Goal: Task Accomplishment & Management: Find specific page/section

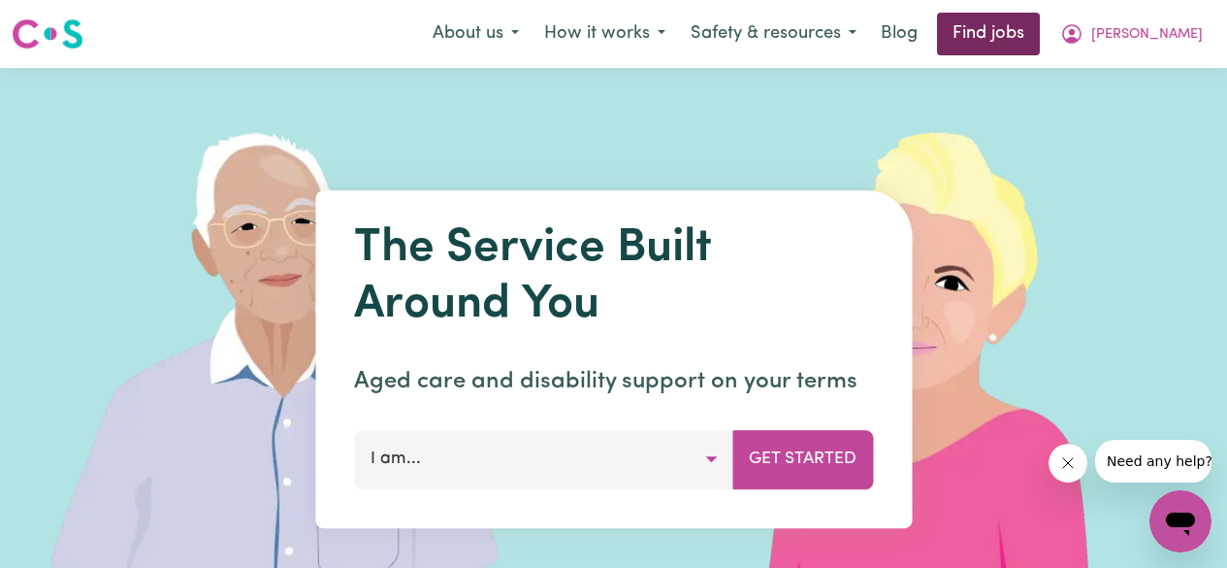
click at [1028, 32] on link "Find jobs" at bounding box center [988, 34] width 103 height 43
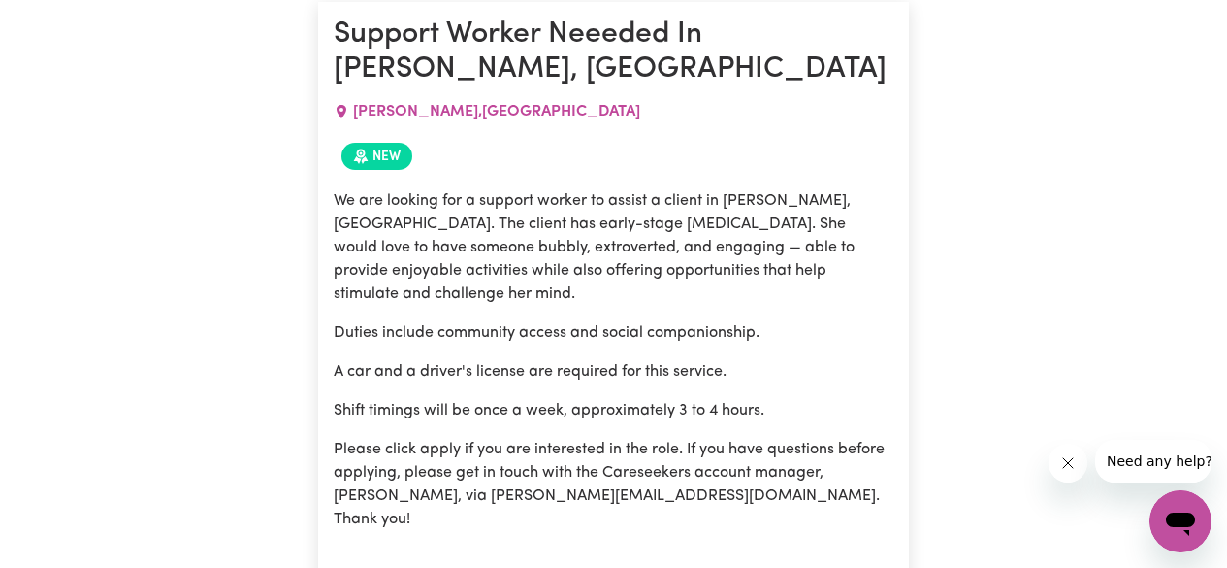
scroll to position [466, 0]
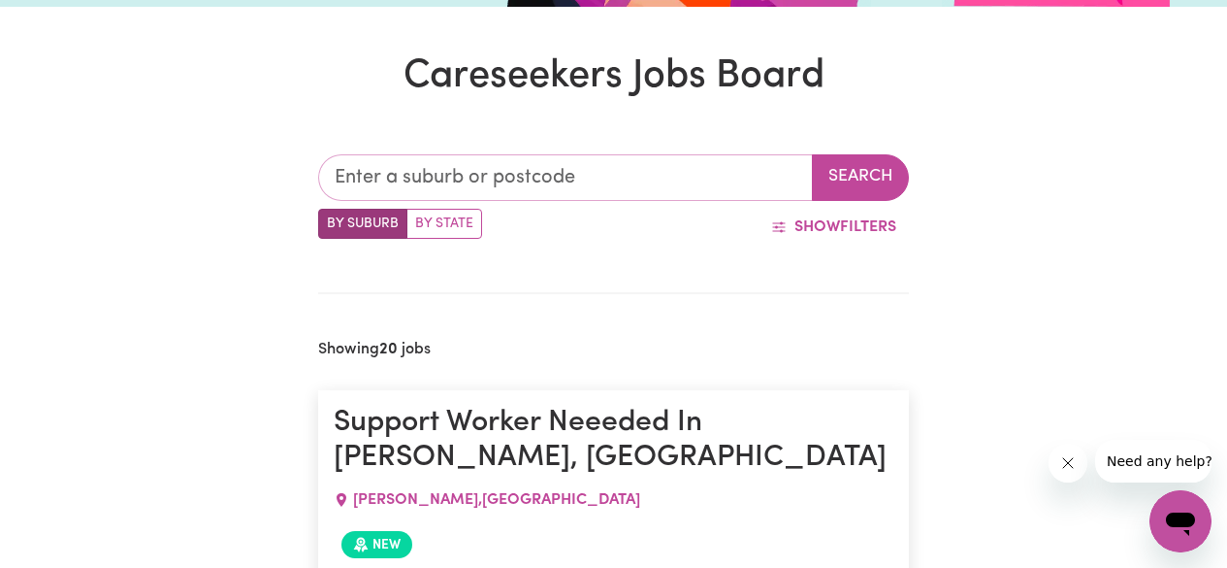
click at [633, 183] on input "text" at bounding box center [565, 177] width 495 height 47
click at [456, 231] on label "By State" at bounding box center [444, 224] width 76 height 30
click at [331, 221] on input "By State" at bounding box center [324, 215] width 13 height 13
radio input "true"
click at [509, 185] on input "text" at bounding box center [565, 177] width 495 height 47
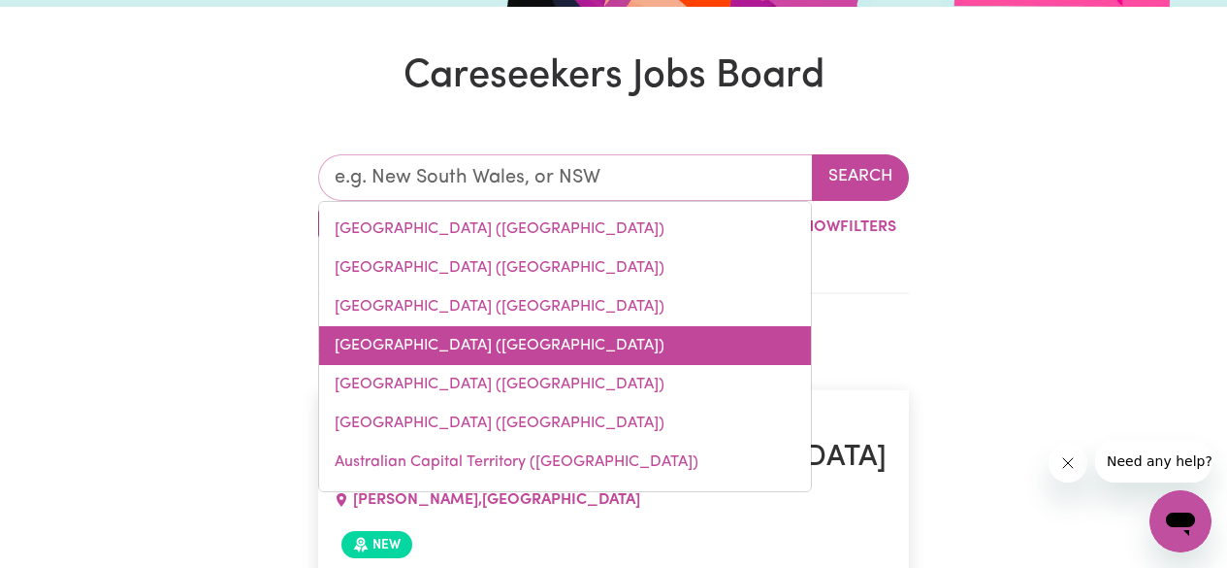
click at [441, 335] on link "[GEOGRAPHIC_DATA] ([GEOGRAPHIC_DATA])" at bounding box center [565, 345] width 492 height 39
type input "[GEOGRAPHIC_DATA] ([GEOGRAPHIC_DATA])"
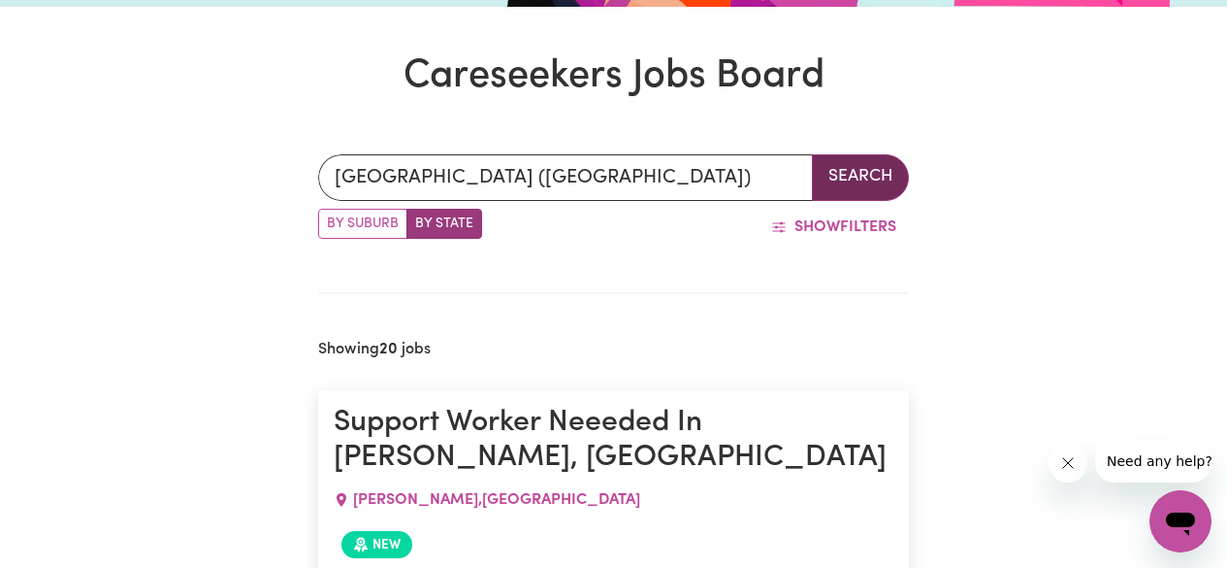
click at [851, 177] on button "Search" at bounding box center [860, 177] width 97 height 47
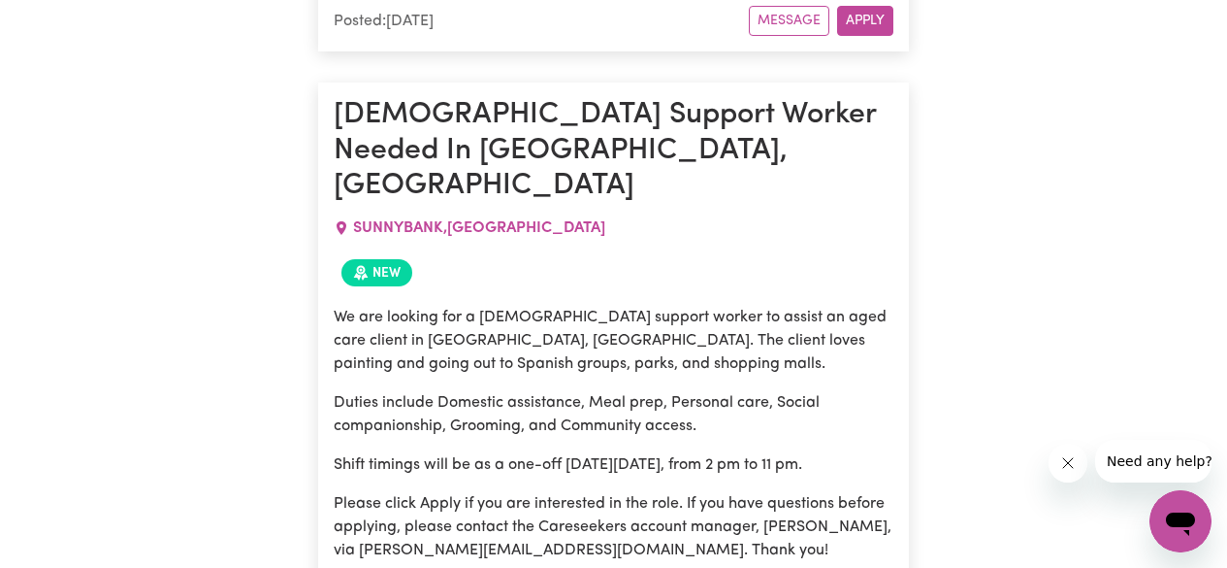
scroll to position [10458, 0]
